Goal: Information Seeking & Learning: Learn about a topic

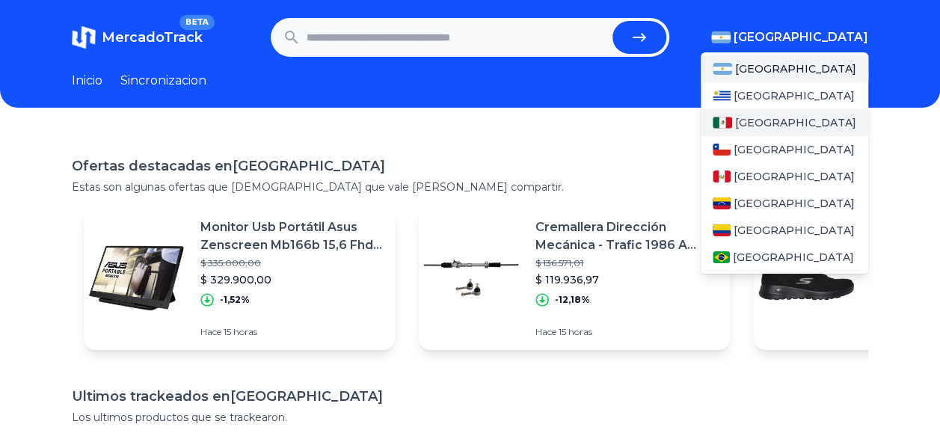
drag, startPoint x: 821, startPoint y: 39, endPoint x: 796, endPoint y: 125, distance: 89.7
click at [796, 46] on div "[GEOGRAPHIC_DATA] [GEOGRAPHIC_DATA] [GEOGRAPHIC_DATA] [GEOGRAPHIC_DATA] [GEOGRA…" at bounding box center [789, 37] width 157 height 18
click at [796, 125] on div "[GEOGRAPHIC_DATA]" at bounding box center [785, 122] width 168 height 27
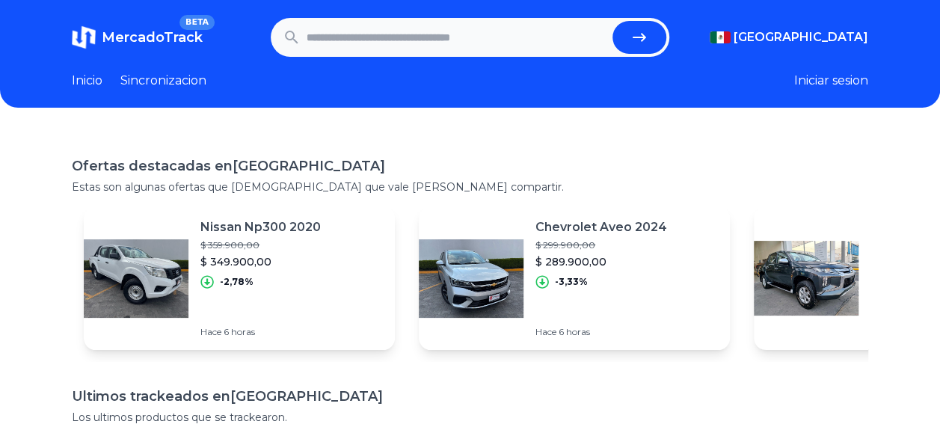
click at [361, 150] on div "Ofertas destacadas en [GEOGRAPHIC_DATA] Estas son algunas ofertas que [DEMOGRAP…" at bounding box center [470, 374] width 940 height 485
click at [370, 39] on input "text" at bounding box center [457, 37] width 300 height 33
type input "**********"
click at [613, 21] on button "submit" at bounding box center [640, 37] width 54 height 33
